Goal: Task Accomplishment & Management: Complete application form

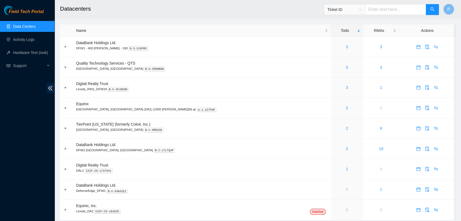
drag, startPoint x: 382, startPoint y: 10, endPoint x: 383, endPoint y: 13, distance: 4.2
click at [383, 14] on input "text" at bounding box center [395, 9] width 61 height 11
drag, startPoint x: 395, startPoint y: 166, endPoint x: 371, endPoint y: 216, distance: 55.7
click at [380, 192] on tbody "DataBank Holdings Ltd. DFW1 - 400 S. Akard - 100 B-3-SJ6FMS 3 3 Quality Technol…" at bounding box center [258, 129] width 396 height 184
click at [394, 10] on input "B-V" at bounding box center [395, 9] width 61 height 11
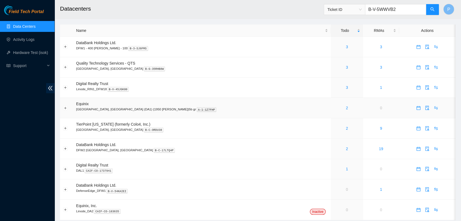
type input "B-V-5WWVB2D"
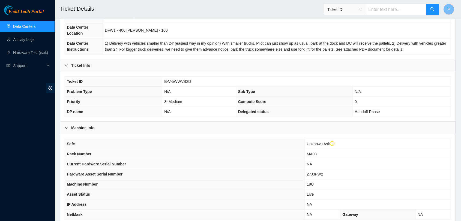
scroll to position [140, 0]
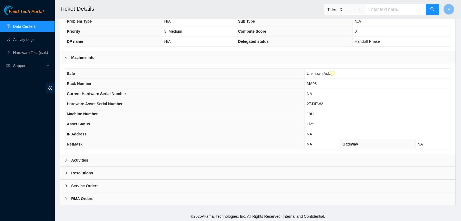
click at [112, 158] on div "Activities" at bounding box center [257, 160] width 395 height 13
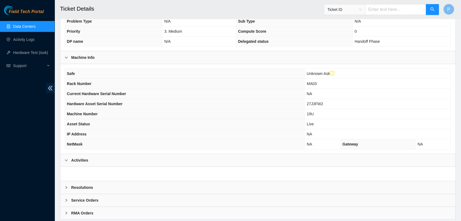
scroll to position [155, 0]
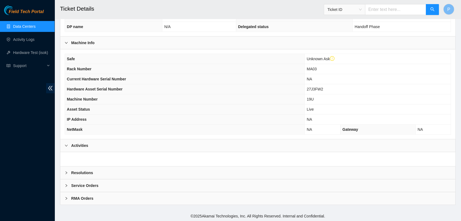
click at [206, 148] on div "Activities" at bounding box center [257, 146] width 395 height 13
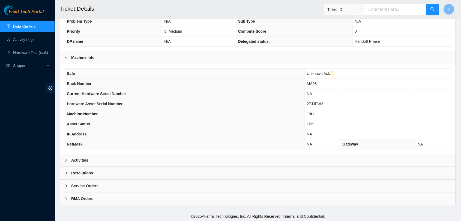
click at [167, 157] on div "Activities" at bounding box center [257, 160] width 395 height 13
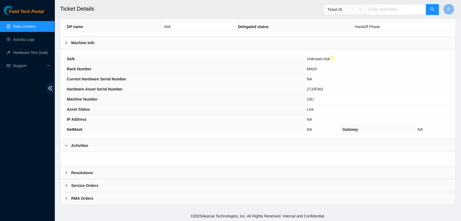
click at [176, 150] on div "Activities" at bounding box center [257, 146] width 395 height 13
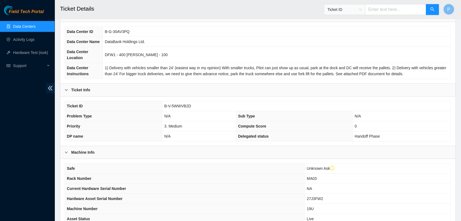
scroll to position [0, 0]
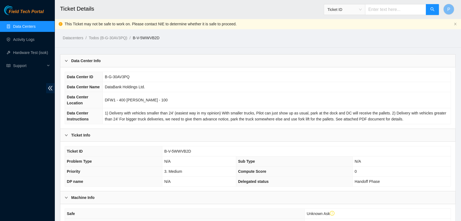
click at [35, 25] on link "Data Centers" at bounding box center [24, 26] width 22 height 4
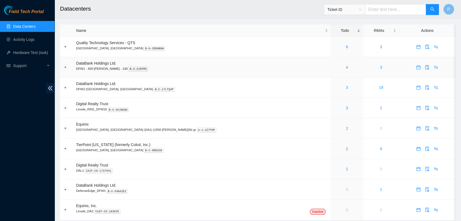
click at [331, 62] on td "4" at bounding box center [347, 67] width 32 height 20
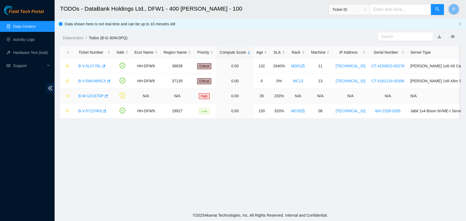
click at [89, 96] on link "B-W-12C67DP" at bounding box center [90, 96] width 25 height 4
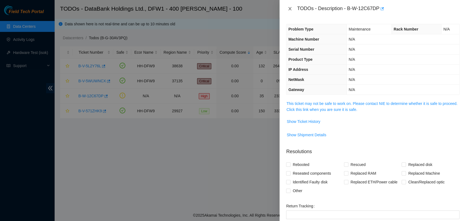
click at [288, 9] on icon "close" at bounding box center [290, 9] width 4 height 4
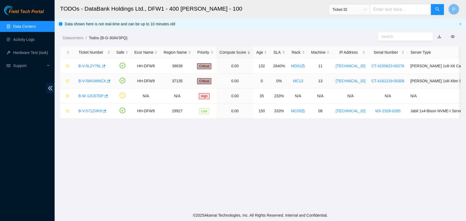
click at [97, 79] on link "B-V-5WUWNCX" at bounding box center [92, 81] width 28 height 4
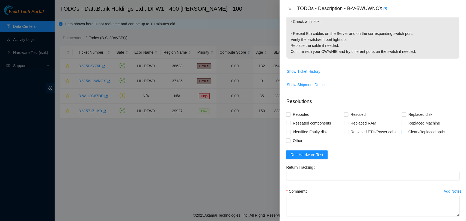
scroll to position [197, 0]
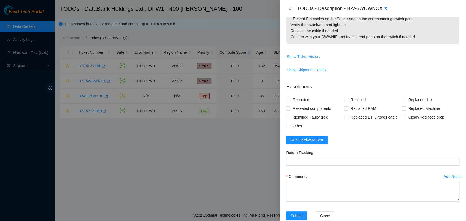
click at [303, 54] on span "Show Ticket History" at bounding box center [304, 57] width 34 height 6
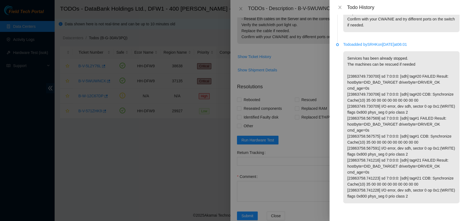
scroll to position [0, 0]
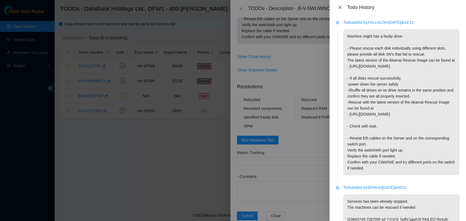
click at [339, 7] on icon "close" at bounding box center [339, 7] width 3 height 3
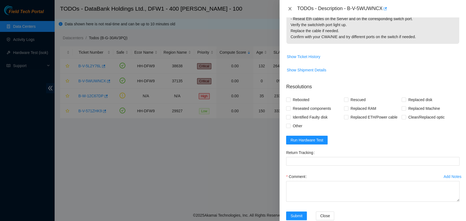
click at [287, 7] on button "Close" at bounding box center [290, 8] width 8 height 5
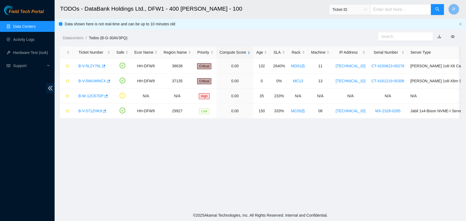
scroll to position [146, 0]
click at [390, 9] on input "text" at bounding box center [400, 9] width 61 height 11
type input "B-V-5W"
drag, startPoint x: 404, startPoint y: 7, endPoint x: 377, endPoint y: 7, distance: 27.0
click at [377, 7] on input "B-V-5W" at bounding box center [400, 9] width 61 height 11
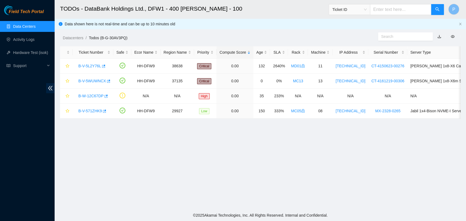
paste input "B-V-5WVZPSY"
type input "B-V-5WVZPSY"
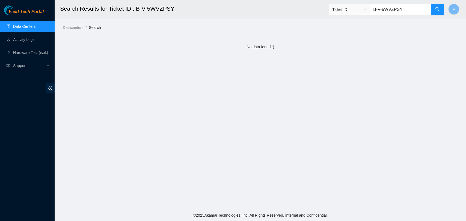
click at [35, 24] on link "Data Centers" at bounding box center [24, 26] width 22 height 4
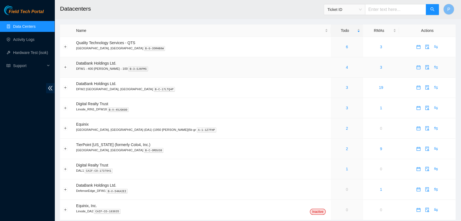
click at [334, 69] on div "4" at bounding box center [347, 67] width 26 height 6
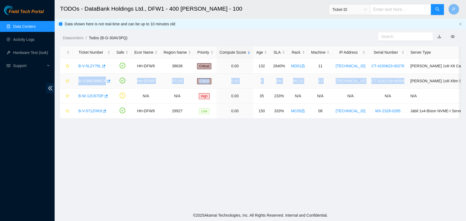
drag, startPoint x: 87, startPoint y: 82, endPoint x: 400, endPoint y: 86, distance: 313.4
click at [400, 86] on tr "B-V-5WUWNCX HH-DFW9 37135 Critical 0.00 0 0% MC13 13 192.168.122.14 CT-4161219-…" at bounding box center [315, 81] width 510 height 15
copy tr "B-V-5WUWNCX HH-DFW9 37135 Critical 0.00 0 0% MC13 13 192.168.122.14 CT-4161219-…"
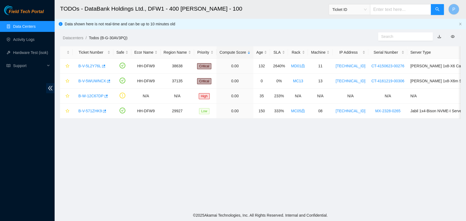
click at [77, 180] on main "TODOs - DataBank Holdings Ltd., DFW1 - 400 S. Akard - 100 Ticket ID P Data show…" at bounding box center [260, 105] width 411 height 210
click at [94, 77] on div "B-V-5WUWNCX" at bounding box center [93, 81] width 35 height 9
click at [94, 79] on link "B-V-5WUWNCX" at bounding box center [92, 81] width 28 height 4
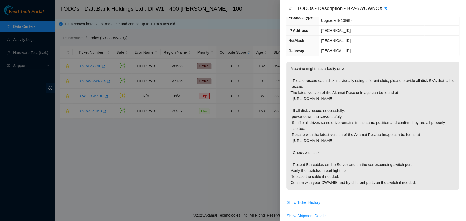
scroll to position [30, 0]
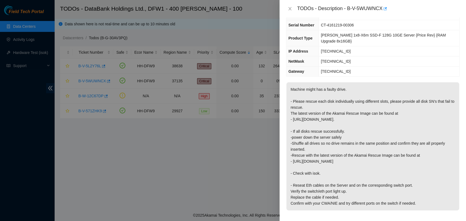
drag, startPoint x: 290, startPoint y: 89, endPoint x: 424, endPoint y: 196, distance: 171.7
click at [427, 198] on p "Machine might has a faulty drive. - Please rescue each disk individually using …" at bounding box center [372, 146] width 173 height 128
copy p "- Please rescue each disk individually using different slots, please provide al…"
click at [371, 126] on p "Machine might has a faulty drive. - Please rescue each disk individually using …" at bounding box center [372, 146] width 173 height 128
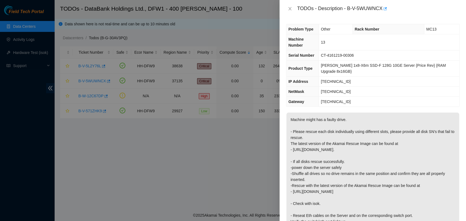
scroll to position [197, 0]
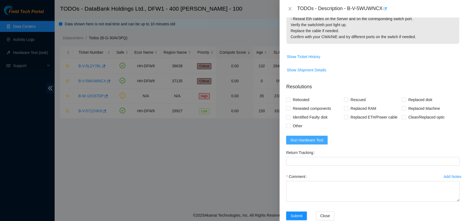
click at [312, 137] on span "Run Hardware Test" at bounding box center [306, 140] width 33 height 6
click at [295, 137] on span "Run Hardware Test" at bounding box center [306, 140] width 33 height 6
click at [325, 136] on button "Run Hardware Test" at bounding box center [306, 140] width 41 height 9
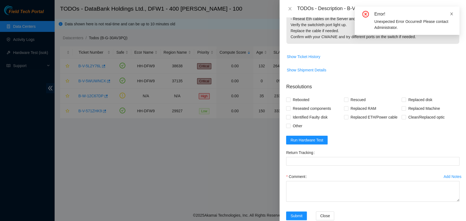
click at [452, 12] on icon "close" at bounding box center [452, 14] width 4 height 4
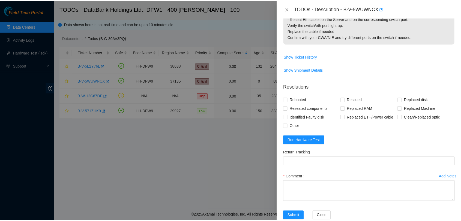
scroll to position [0, 0]
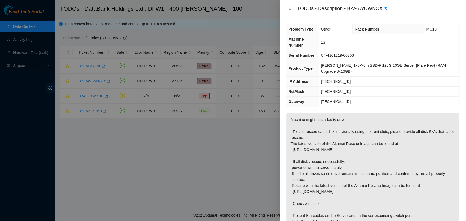
click at [288, 5] on div "TODOs - Description - B-V-5WUWNCX" at bounding box center [372, 8] width 173 height 9
click at [288, 7] on icon "close" at bounding box center [290, 9] width 4 height 4
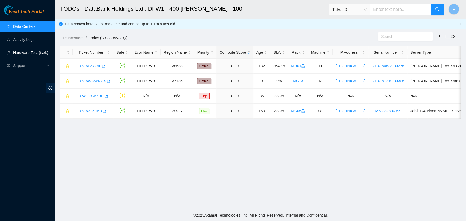
click at [35, 52] on link "Hardware Test (isok)" at bounding box center [30, 53] width 35 height 4
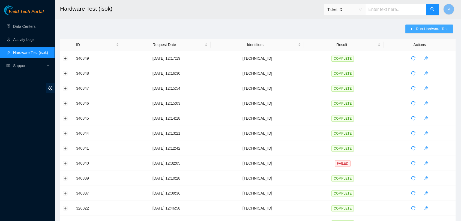
click at [420, 31] on span "Run Hardware Test" at bounding box center [432, 29] width 33 height 6
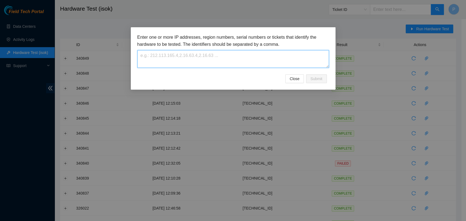
click at [263, 55] on textarea at bounding box center [233, 59] width 192 height 18
type textarea "[TECHNICAL_ID]"
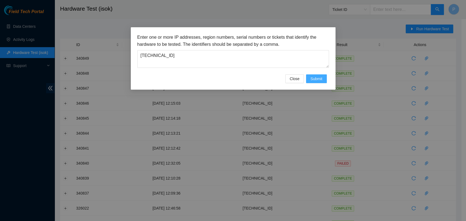
click at [312, 80] on span "Submit" at bounding box center [316, 79] width 12 height 6
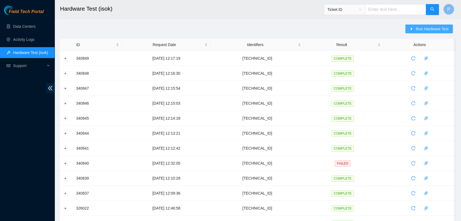
click at [427, 28] on span "Run Hardware Test" at bounding box center [432, 29] width 33 height 6
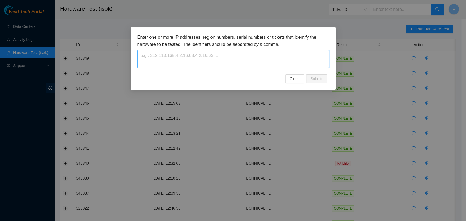
click at [284, 56] on textarea at bounding box center [233, 59] width 192 height 18
type textarea "[TECHNICAL_ID]"
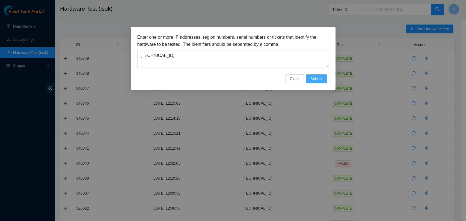
click at [312, 78] on span "Submit" at bounding box center [316, 79] width 12 height 6
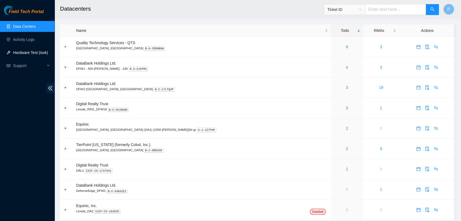
click at [26, 54] on link "Hardware Test (isok)" at bounding box center [30, 53] width 35 height 4
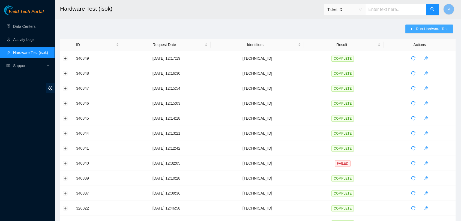
click at [424, 33] on button "Run Hardware Test" at bounding box center [430, 29] width 48 height 9
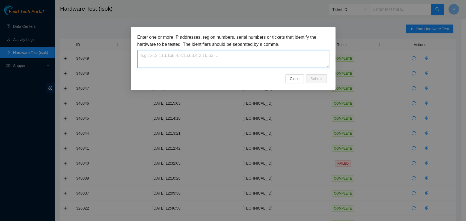
click at [256, 55] on textarea at bounding box center [233, 59] width 192 height 18
type textarea "[TECHNICAL_ID]"
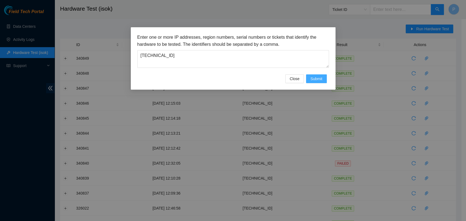
click at [326, 77] on button "Submit" at bounding box center [316, 79] width 21 height 9
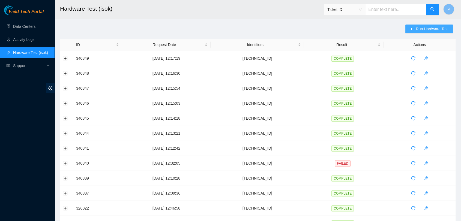
click at [415, 26] on button "Run Hardware Test" at bounding box center [430, 29] width 48 height 9
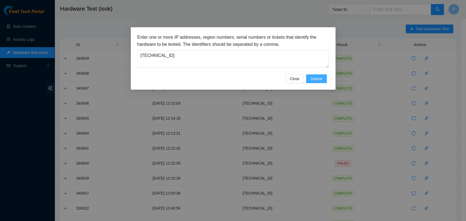
click at [322, 81] on span "Submit" at bounding box center [316, 79] width 12 height 6
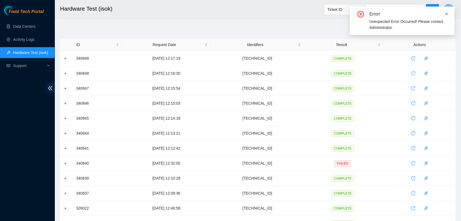
click at [446, 12] on icon "close" at bounding box center [447, 14] width 4 height 4
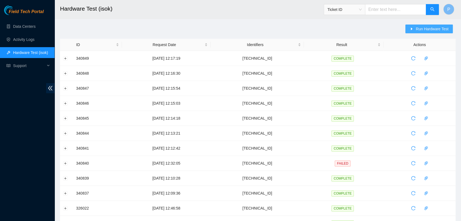
click at [417, 31] on span "Run Hardware Test" at bounding box center [432, 29] width 33 height 6
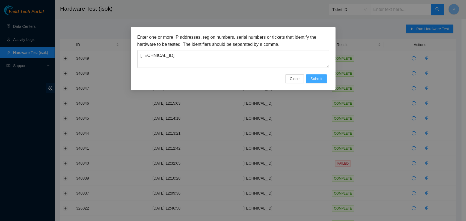
click at [317, 77] on span "Submit" at bounding box center [316, 79] width 12 height 6
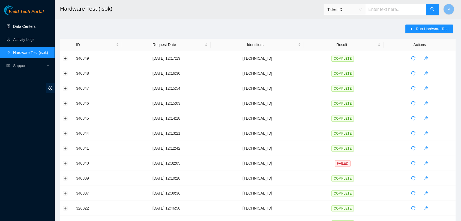
click at [33, 24] on link "Data Centers" at bounding box center [24, 26] width 22 height 4
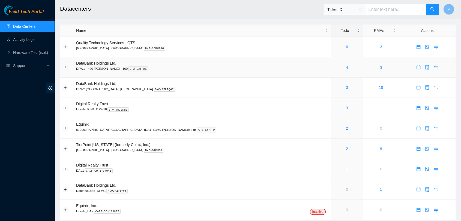
click at [331, 70] on td "4" at bounding box center [347, 67] width 32 height 20
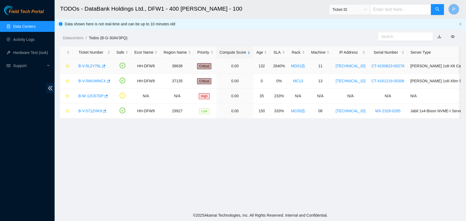
click at [93, 64] on link "B-V-5L2Y76L" at bounding box center [89, 66] width 23 height 4
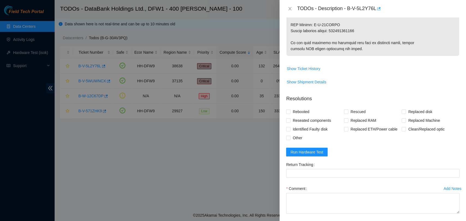
scroll to position [347, 0]
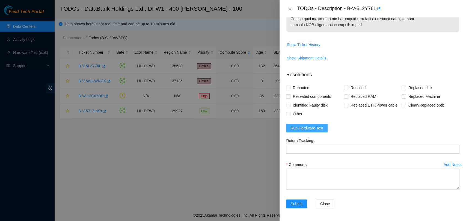
click at [308, 127] on span "Run Hardware Test" at bounding box center [306, 128] width 33 height 6
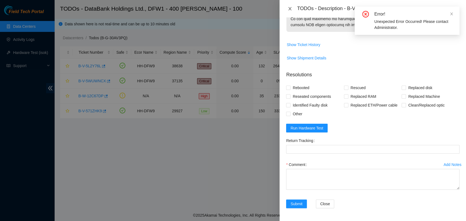
click at [288, 7] on icon "close" at bounding box center [290, 9] width 4 height 4
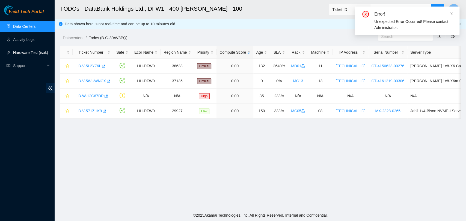
scroll to position [146, 0]
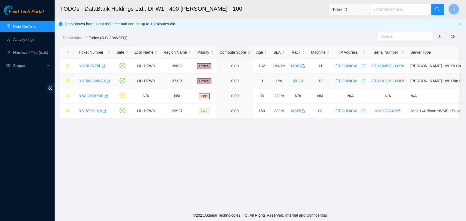
click at [90, 79] on link "B-V-5WUWNCX" at bounding box center [92, 81] width 28 height 4
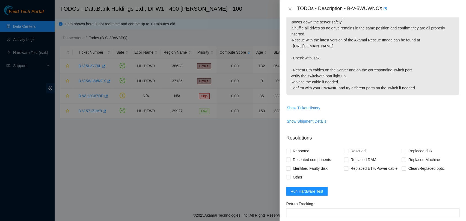
scroll to position [197, 0]
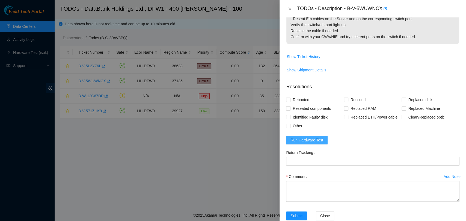
click at [308, 137] on span "Run Hardware Test" at bounding box center [306, 140] width 33 height 6
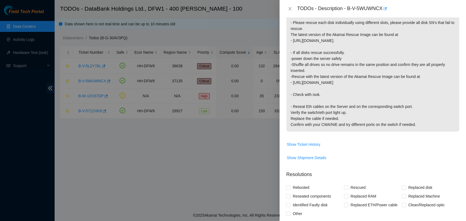
scroll to position [182, 0]
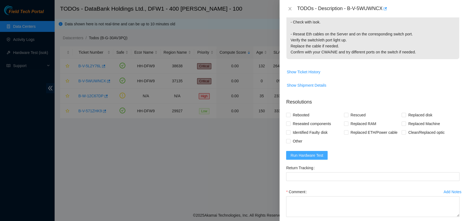
click at [313, 153] on span "Run Hardware Test" at bounding box center [306, 156] width 33 height 6
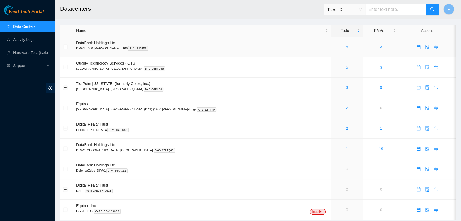
click at [331, 54] on td "5" at bounding box center [347, 47] width 32 height 20
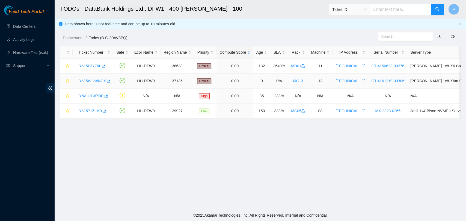
click at [90, 81] on link "B-V-5WUWNCX" at bounding box center [92, 81] width 28 height 4
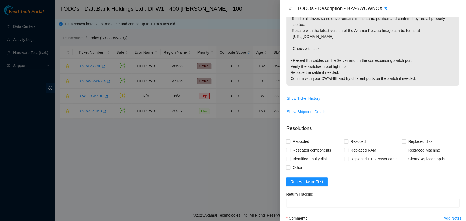
scroll to position [182, 0]
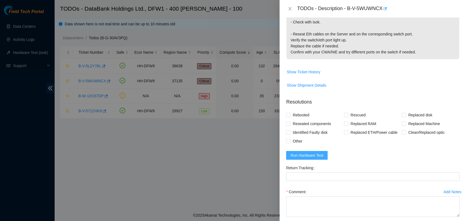
click at [319, 153] on span "Run Hardware Test" at bounding box center [306, 156] width 33 height 6
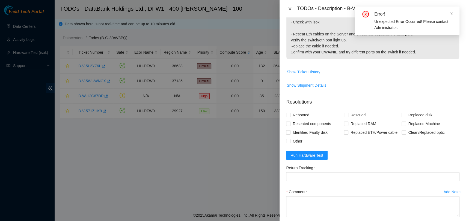
click at [285, 8] on div "TODOs - Description - B-V-5WUWNCX" at bounding box center [373, 8] width 186 height 17
click at [289, 9] on icon "close" at bounding box center [290, 9] width 4 height 4
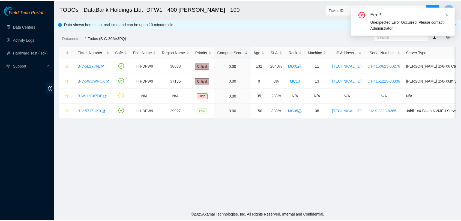
scroll to position [146, 0]
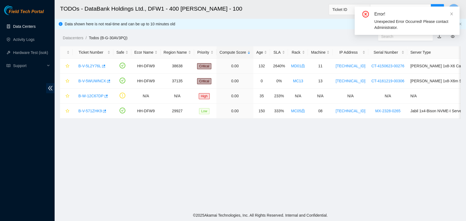
click at [22, 24] on link "Data Centers" at bounding box center [24, 26] width 22 height 4
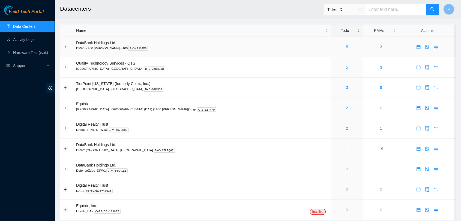
click at [334, 49] on div "5" at bounding box center [347, 47] width 26 height 6
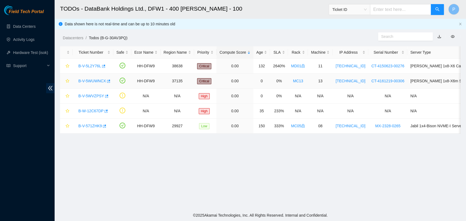
click at [94, 82] on link "B-V-5WUWNCX" at bounding box center [92, 81] width 28 height 4
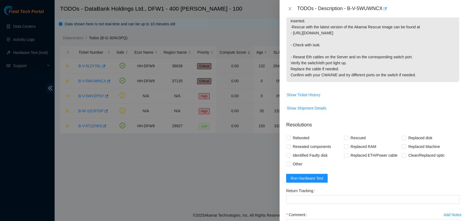
scroll to position [197, 0]
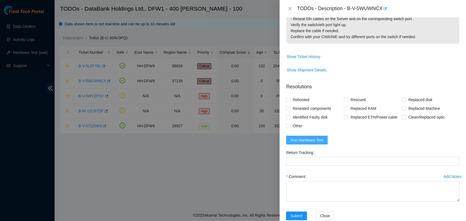
click at [308, 137] on span "Run Hardware Test" at bounding box center [306, 140] width 33 height 6
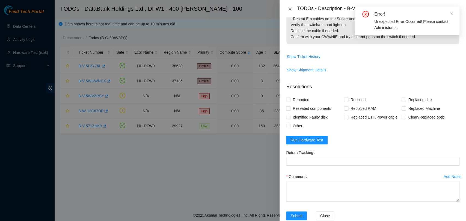
click at [291, 8] on icon "close" at bounding box center [290, 9] width 4 height 4
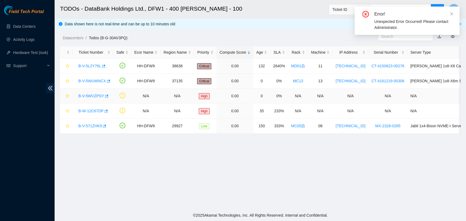
click at [94, 94] on link "B-V-5WVZPSY" at bounding box center [91, 96] width 26 height 4
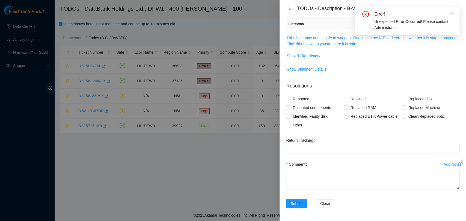
scroll to position [76, 0]
click at [336, 40] on link "This ticket may not be safe to work on. Please contact NIE to determine whether…" at bounding box center [371, 41] width 171 height 10
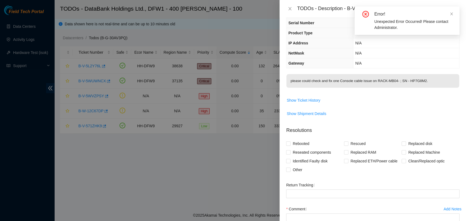
scroll to position [0, 0]
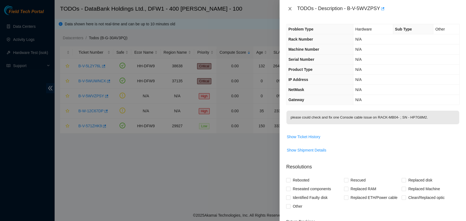
click at [288, 7] on icon "close" at bounding box center [290, 9] width 4 height 4
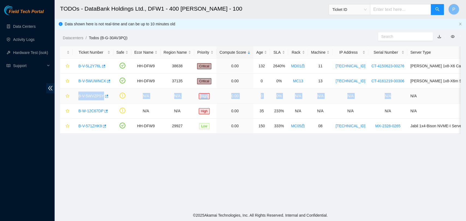
drag, startPoint x: 76, startPoint y: 94, endPoint x: 387, endPoint y: 94, distance: 311.5
click at [387, 94] on tr "B-V-5WVZPSY N/A N/A High 0.00 0 0% N/A N/A N/A N/A N/A" at bounding box center [315, 96] width 510 height 15
copy tr "B-V-5WVZPSY N/A N/A High 0.00 0 0% N/A N/A N/A N/A"
drag, startPoint x: 42, startPoint y: 102, endPoint x: 80, endPoint y: 101, distance: 38.2
click at [43, 102] on div "Field Tech Portal Data Centers Activity Logs Hardware Test (isok) Support" at bounding box center [27, 113] width 55 height 216
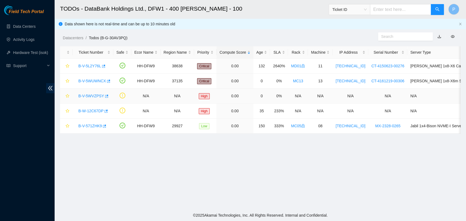
drag, startPoint x: 99, startPoint y: 95, endPoint x: 110, endPoint y: 96, distance: 11.5
click at [99, 95] on link "B-V-5WVZPSY" at bounding box center [91, 96] width 26 height 4
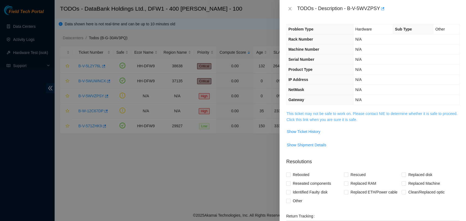
click at [316, 112] on link "This ticket may not be safe to work on. Please contact NIE to determine whether…" at bounding box center [371, 117] width 171 height 10
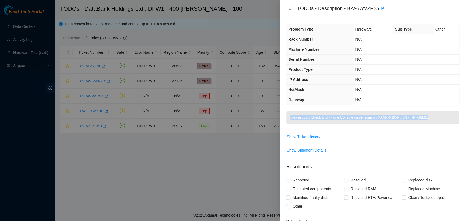
drag, startPoint x: 422, startPoint y: 116, endPoint x: 290, endPoint y: 119, distance: 131.9
click at [290, 119] on p "please could check and fix one Console cable issue on RACK-MB04- ; SN - HP7G8M2." at bounding box center [372, 118] width 173 height 14
copy p "please could check and fix one Console cable issue on RACK-MB04- ; SN - HP7G8M2."
click at [292, 10] on button "Close" at bounding box center [290, 8] width 8 height 5
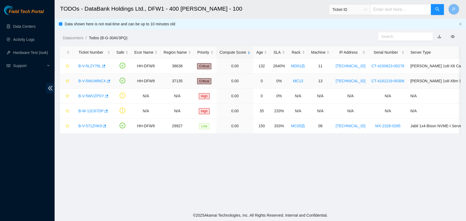
click at [98, 81] on link "B-V-5WUWNCX" at bounding box center [92, 81] width 28 height 4
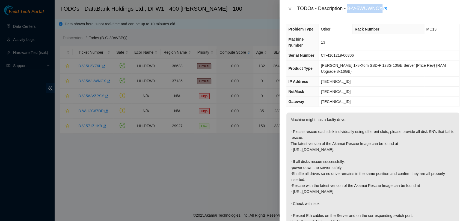
drag, startPoint x: 347, startPoint y: 8, endPoint x: 382, endPoint y: 8, distance: 34.9
click at [382, 8] on div "TODOs - Description - B-V-5WUWNCX" at bounding box center [378, 8] width 162 height 9
copy div "B-V-5WUWNCX"
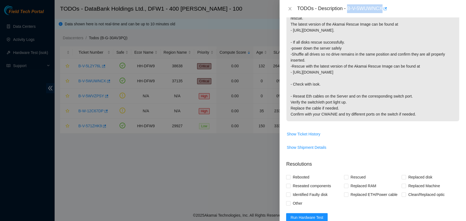
scroll to position [197, 0]
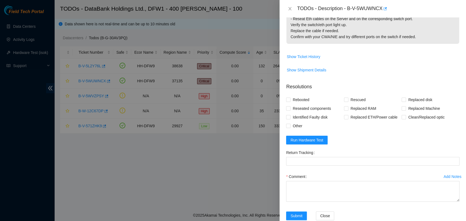
click at [330, 127] on form "Resolutions Rebooted Rescued Replaced disk Reseated components Replaced RAM Rep…" at bounding box center [372, 153] width 173 height 148
click at [318, 137] on span "Run Hardware Test" at bounding box center [306, 140] width 33 height 6
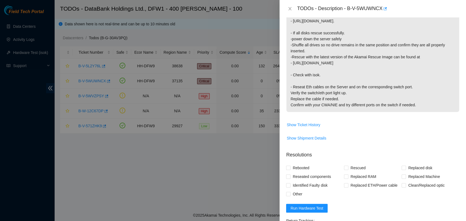
scroll to position [46, 0]
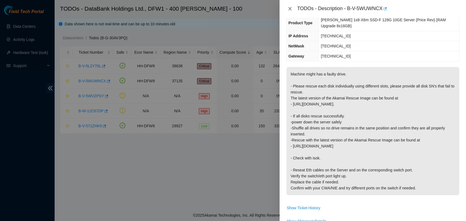
click at [288, 8] on icon "close" at bounding box center [290, 9] width 4 height 4
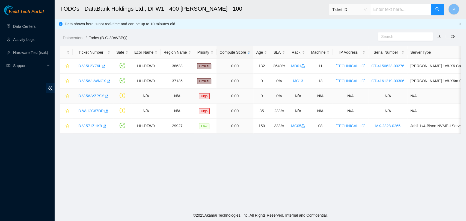
click at [92, 96] on link "B-V-5WVZPSY" at bounding box center [91, 96] width 26 height 4
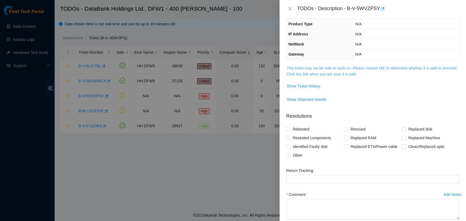
click at [334, 70] on link "This ticket may not be safe to work on. Please contact NIE to determine whether…" at bounding box center [371, 71] width 171 height 10
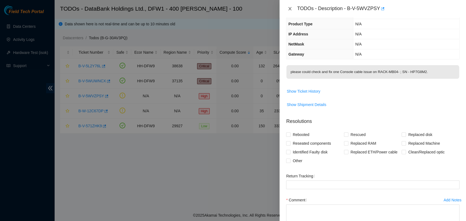
click at [289, 9] on icon "close" at bounding box center [290, 9] width 4 height 4
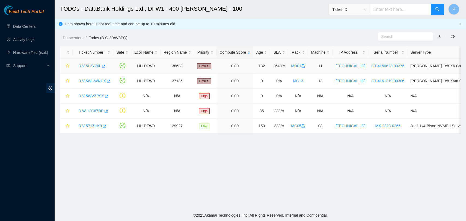
scroll to position [63, 0]
click at [93, 94] on link "B-V-5WVZPSY" at bounding box center [91, 96] width 26 height 4
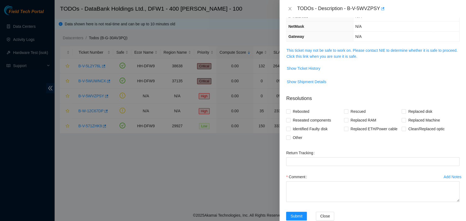
scroll to position [46, 0]
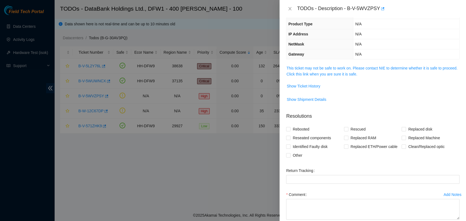
click at [376, 73] on span "This ticket may not be safe to work on. Please contact NIE to determine whether…" at bounding box center [372, 71] width 173 height 12
click at [364, 69] on link "This ticket may not be safe to work on. Please contact NIE to determine whether…" at bounding box center [371, 71] width 171 height 10
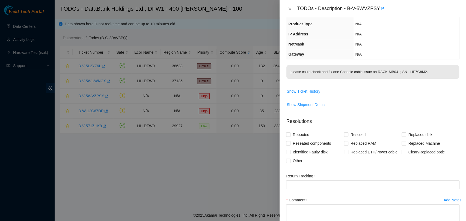
click at [412, 72] on p "please could check and fix one Console cable issue on RACK-MB04- ; SN - HP7G8M2." at bounding box center [372, 72] width 173 height 14
copy p "HP7G8M2"
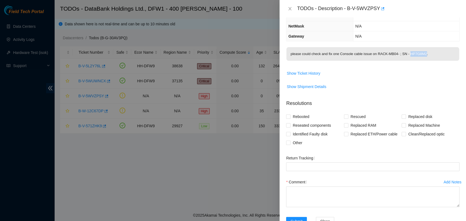
scroll to position [81, 0]
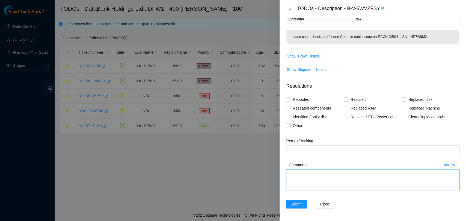
click at [341, 179] on textarea "Comment" at bounding box center [372, 180] width 173 height 21
paste textarea "HP7G8M2- iDRAC console has been connected to switch C port 15. The port now has…"
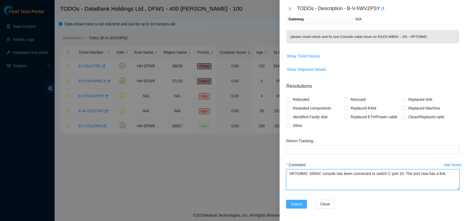
type textarea "HP7G8M2- iDRAC console has been connected to switch C port 15. The port now has…"
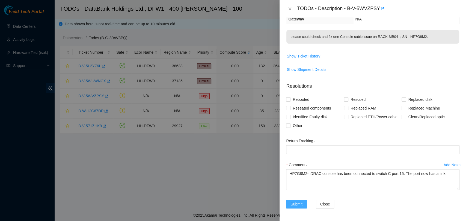
click at [298, 201] on span "Submit" at bounding box center [296, 204] width 12 height 6
